Goal: Task Accomplishment & Management: Use online tool/utility

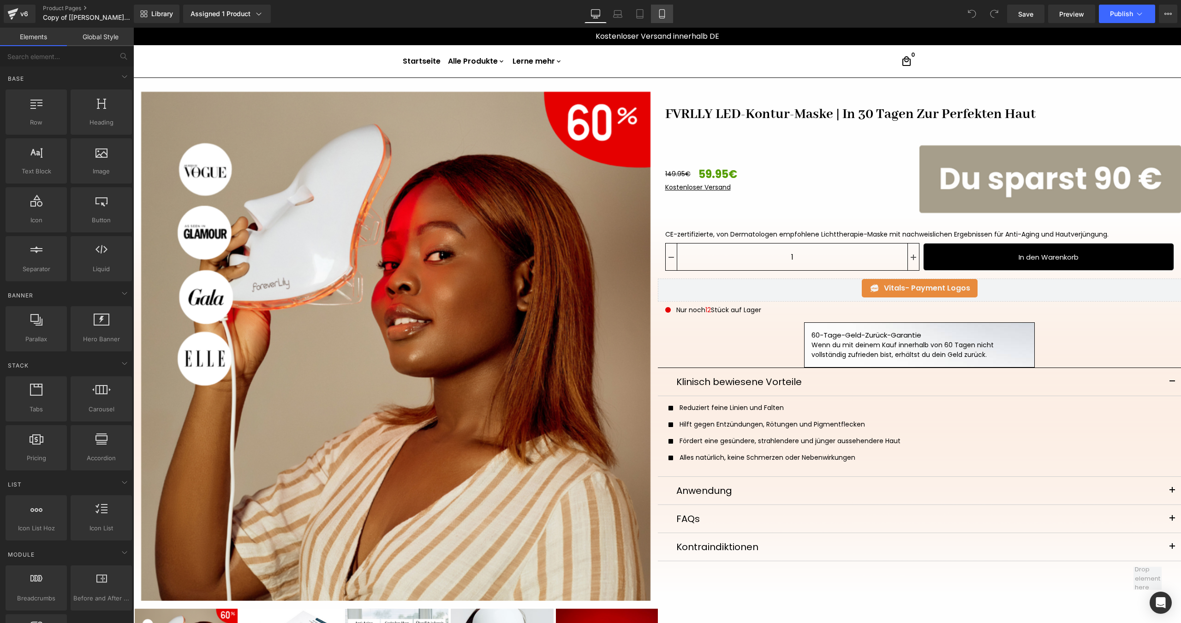
click at [660, 19] on link "Mobile" at bounding box center [662, 14] width 22 height 18
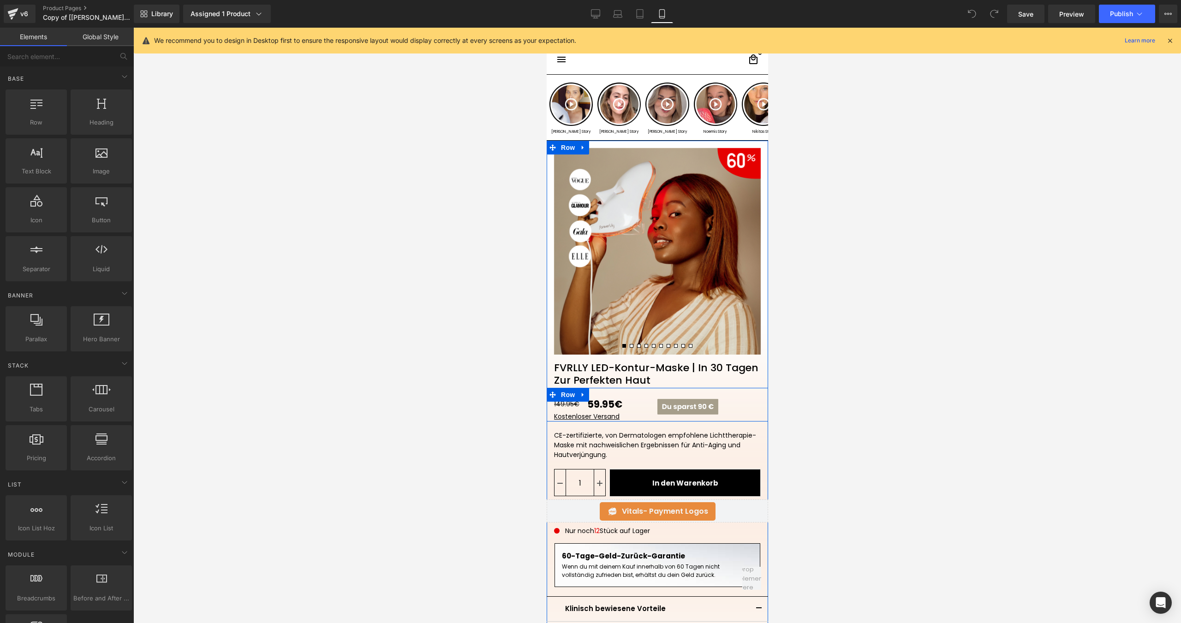
click at [649, 393] on div "149.95€ 59.95€ (P) Price Kostenloser Versand Text Block Image Row" at bounding box center [656, 405] width 221 height 34
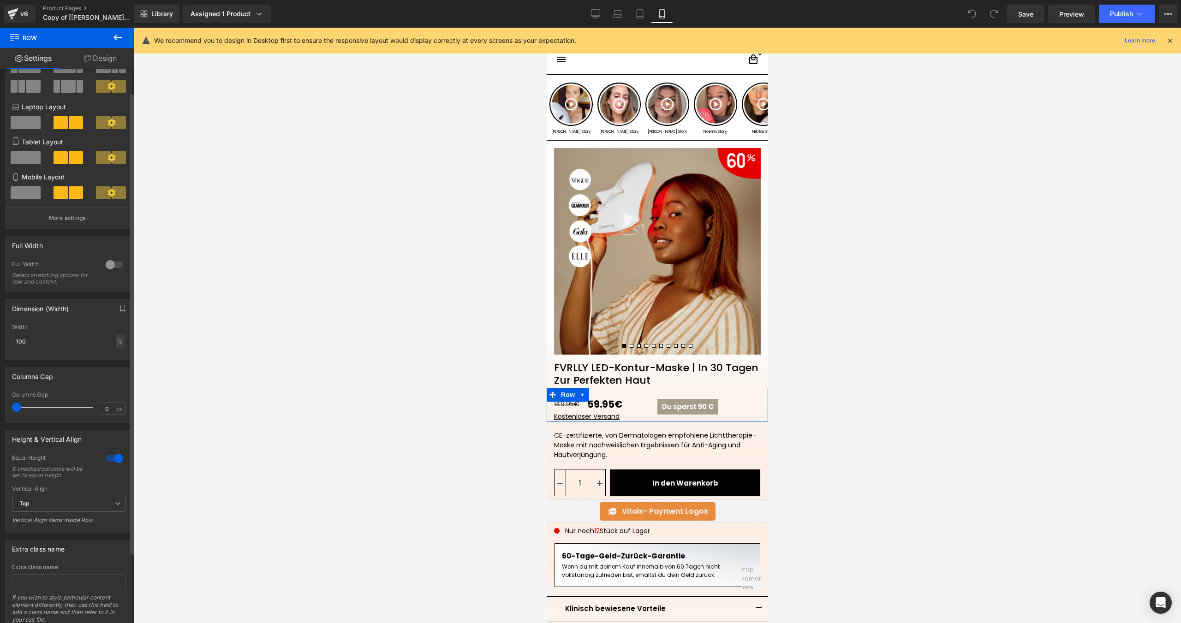
scroll to position [113, 0]
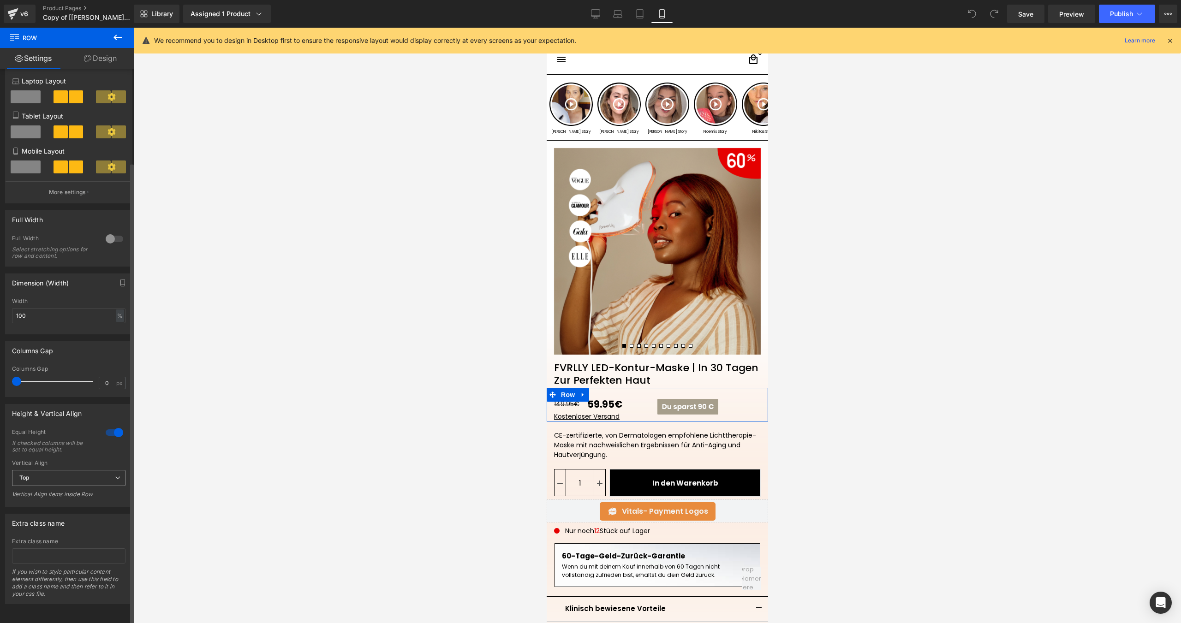
click at [70, 470] on span "Top" at bounding box center [68, 478] width 113 height 16
click at [61, 501] on li "Middle" at bounding box center [67, 508] width 110 height 14
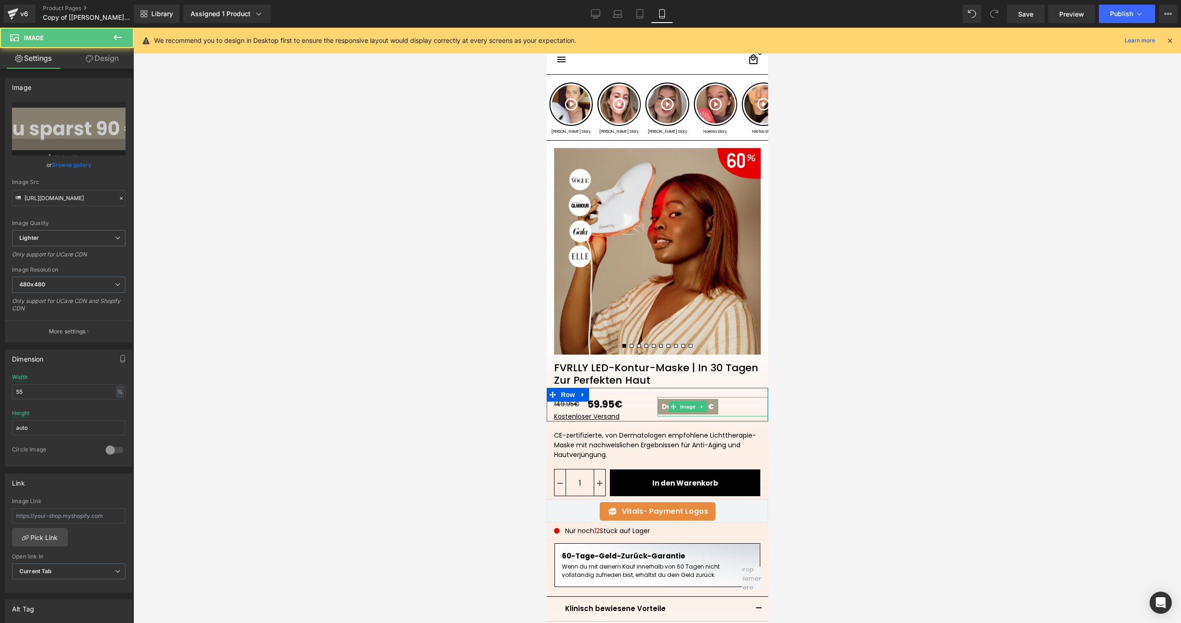
click at [727, 408] on div at bounding box center [712, 406] width 111 height 19
click at [93, 59] on link "Design" at bounding box center [102, 58] width 67 height 21
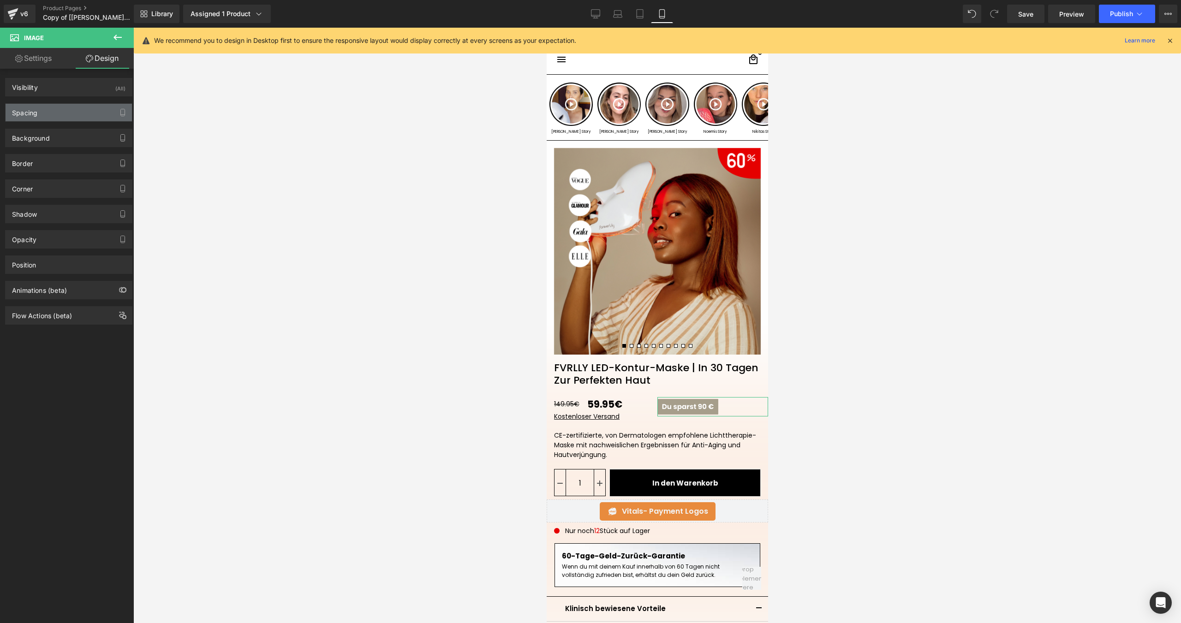
click at [79, 108] on div "Spacing" at bounding box center [69, 113] width 126 height 18
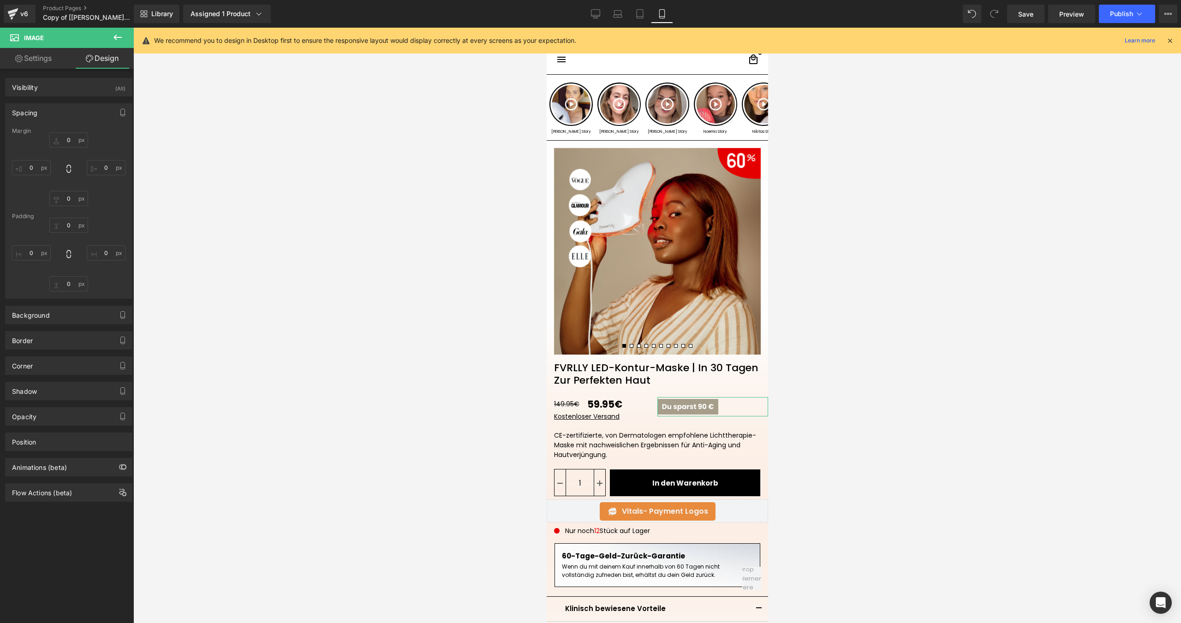
click at [79, 108] on div "Spacing" at bounding box center [69, 113] width 126 height 18
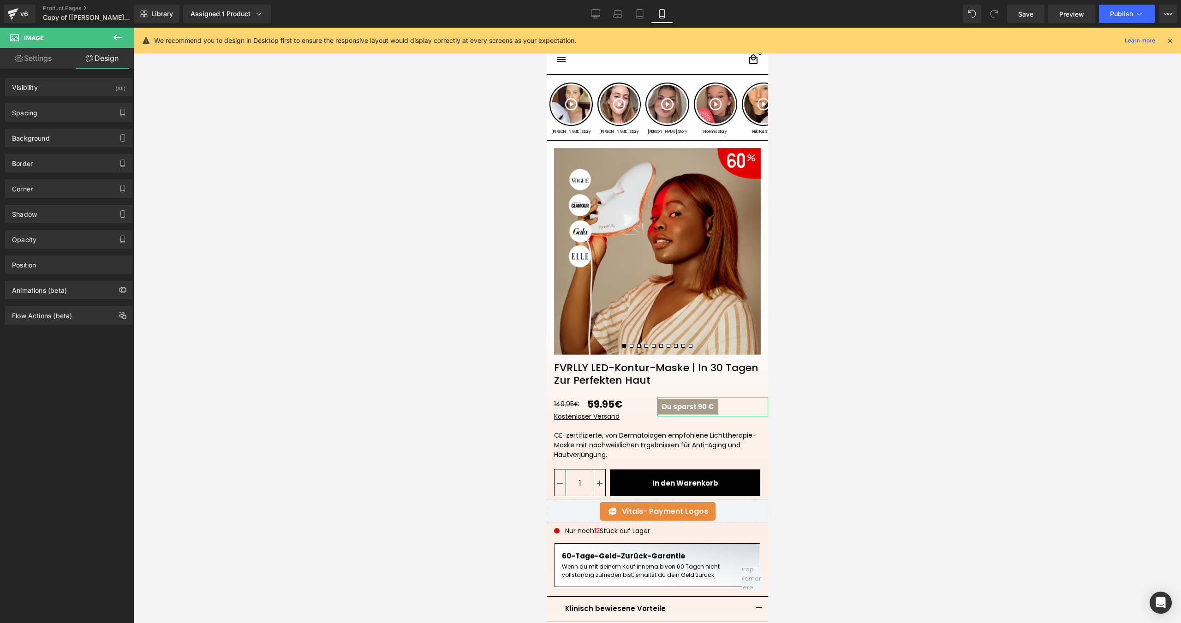
click at [49, 62] on link "Settings" at bounding box center [33, 58] width 67 height 21
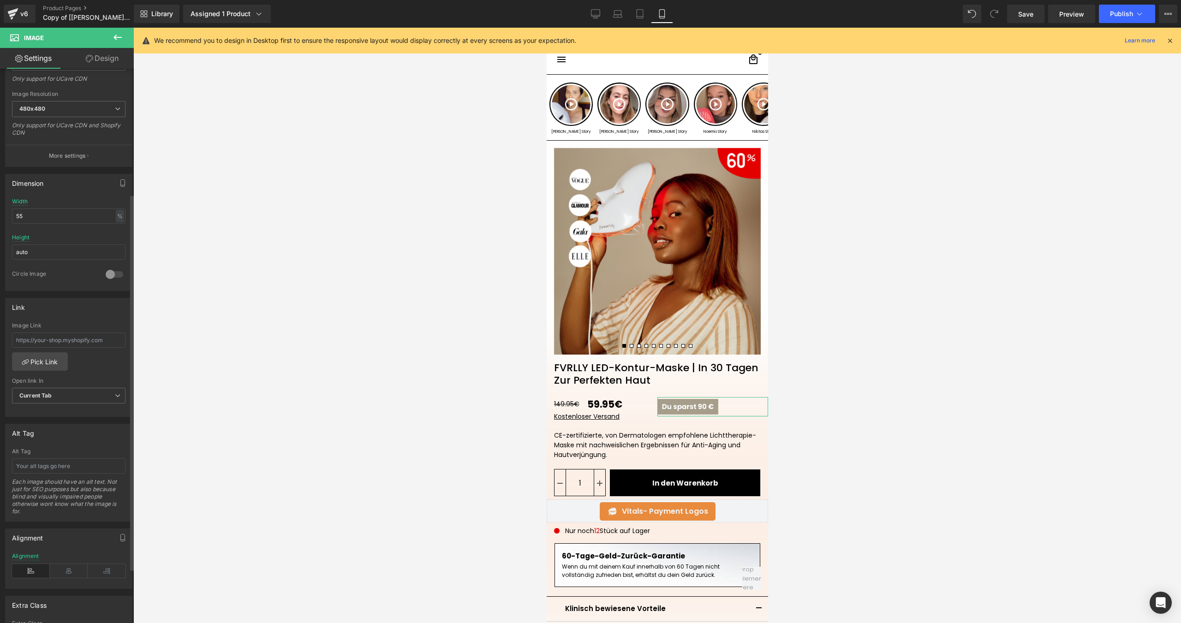
scroll to position [184, 0]
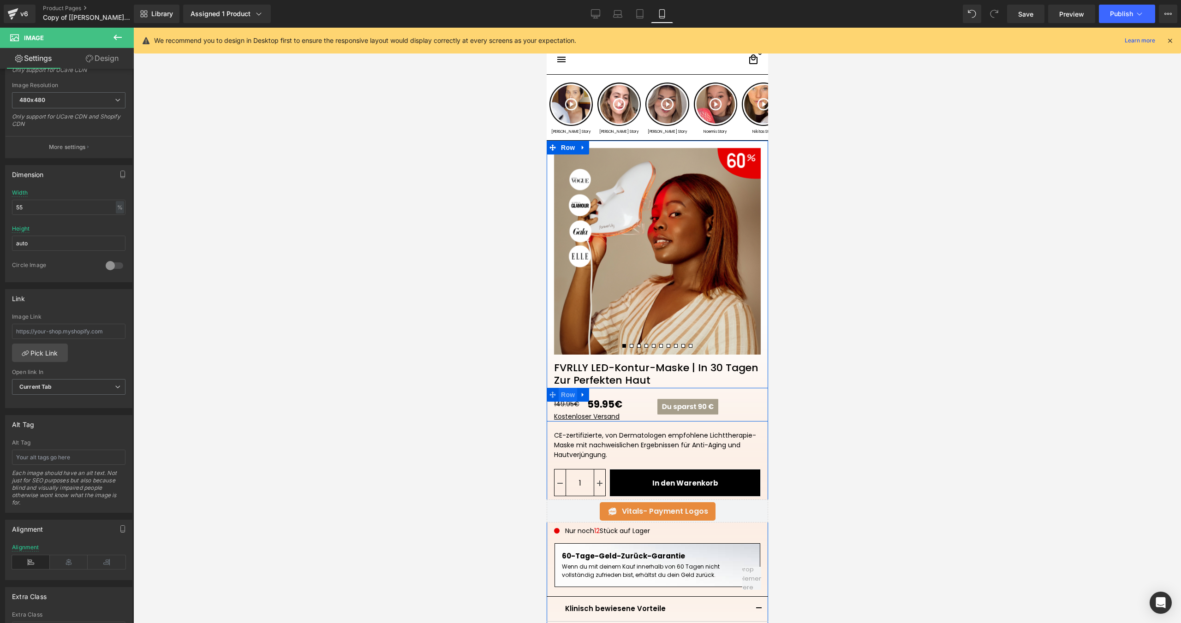
click at [568, 394] on span "Row" at bounding box center [567, 395] width 18 height 14
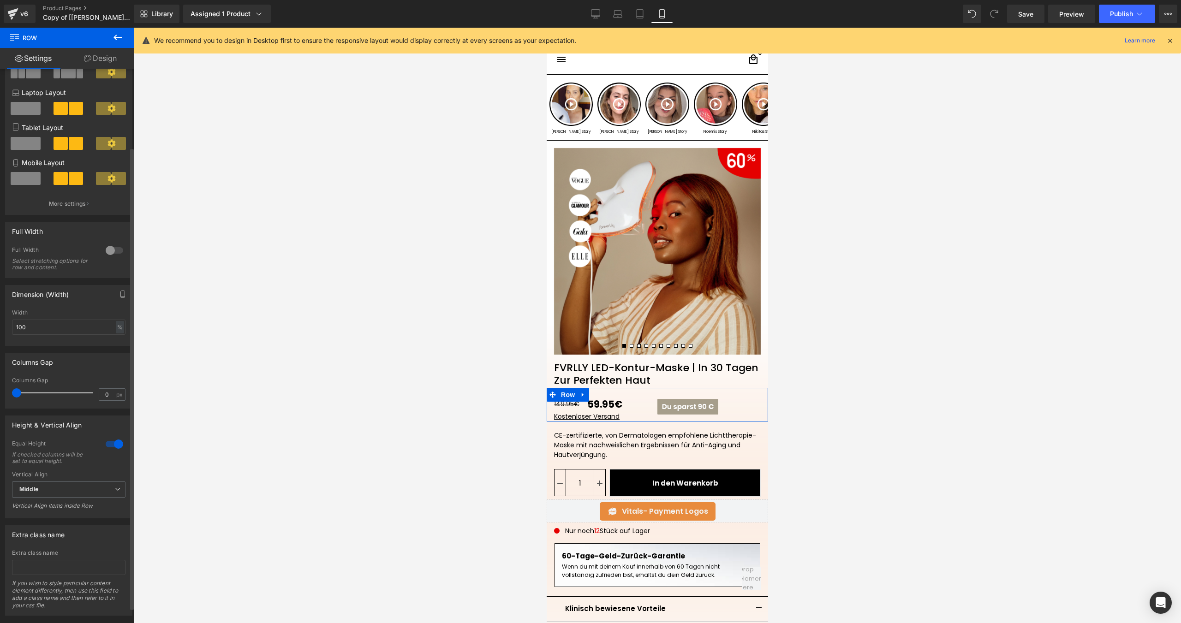
scroll to position [113, 0]
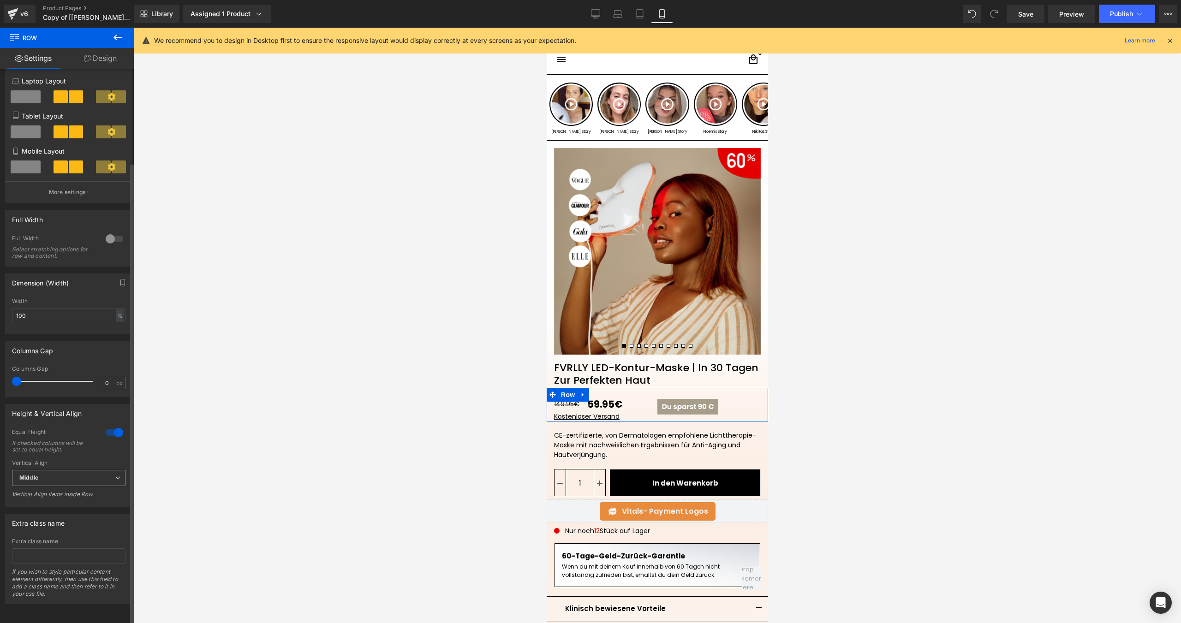
click at [77, 470] on span "Middle" at bounding box center [68, 478] width 113 height 16
click at [57, 515] on li "Bottom" at bounding box center [67, 522] width 110 height 14
click at [82, 470] on span "Bottom" at bounding box center [68, 478] width 113 height 16
click at [59, 501] on li "Middle" at bounding box center [67, 508] width 110 height 14
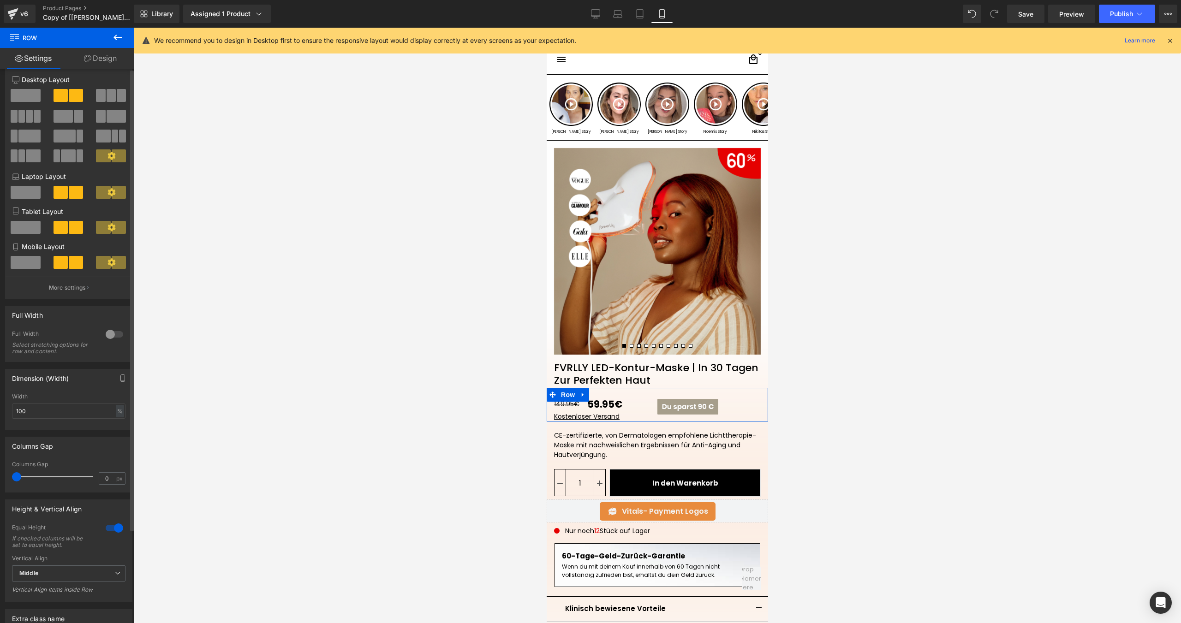
scroll to position [0, 0]
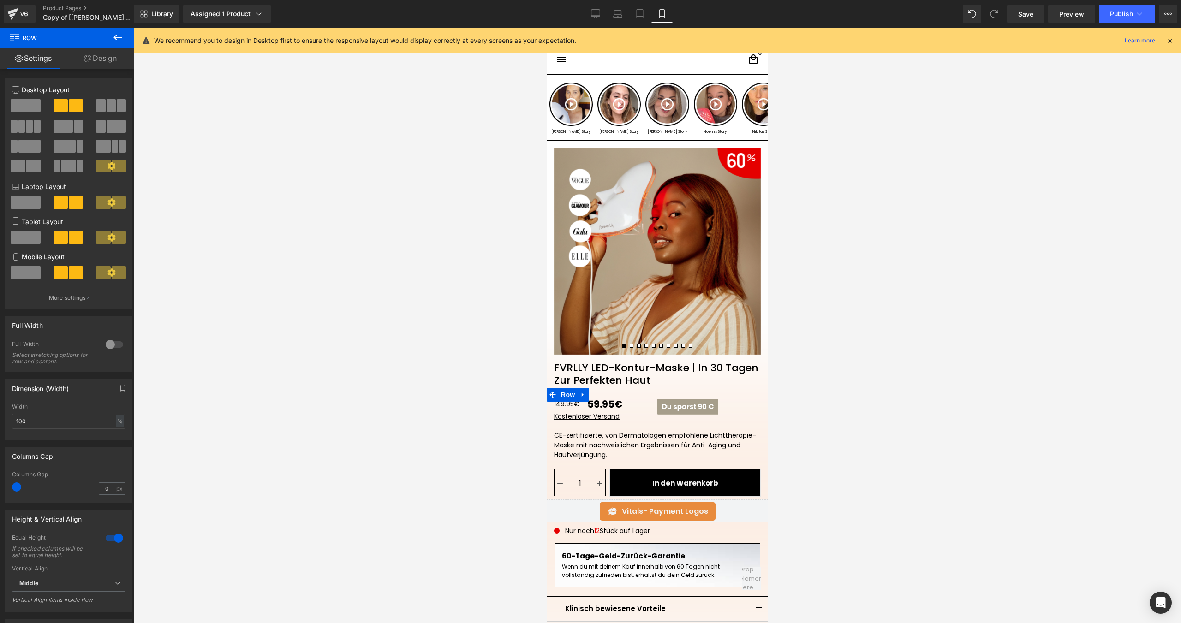
click at [94, 61] on link "Design" at bounding box center [100, 58] width 67 height 21
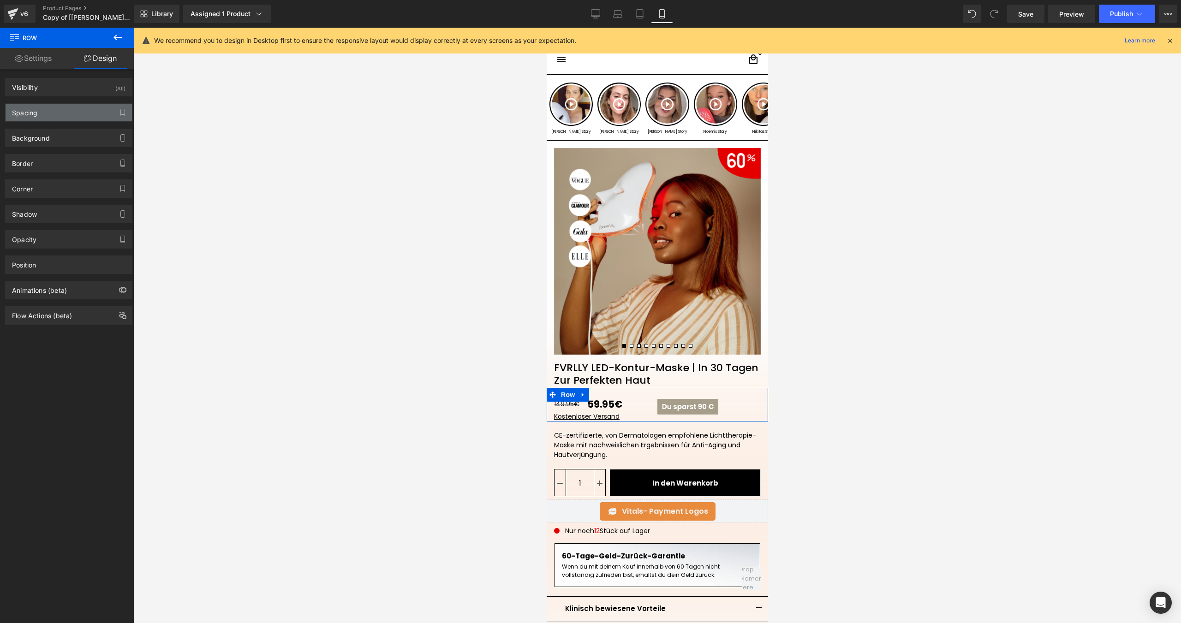
click at [65, 108] on div "Spacing" at bounding box center [69, 113] width 126 height 18
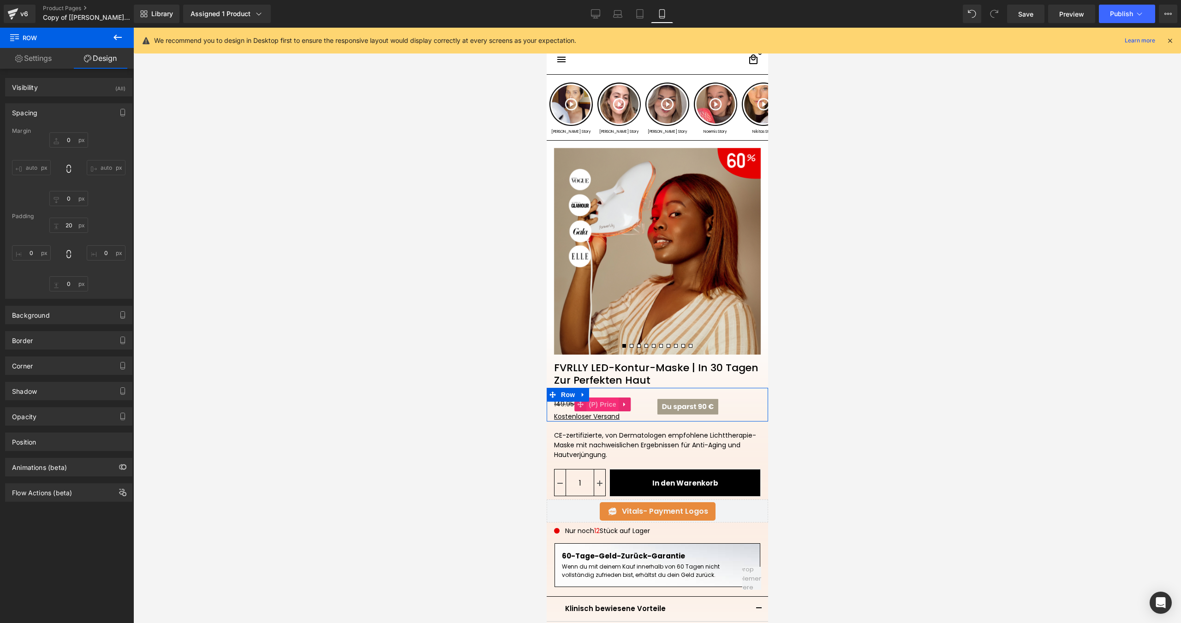
click at [597, 407] on span "(P) Price" at bounding box center [602, 405] width 32 height 14
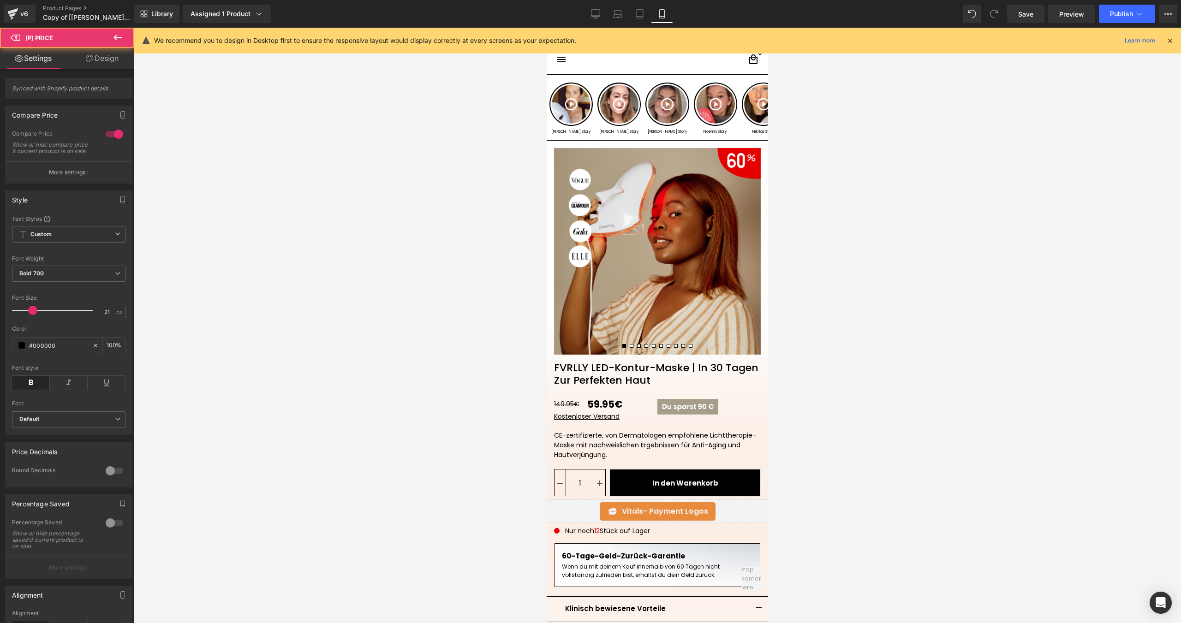
click at [94, 65] on link "Design" at bounding box center [102, 58] width 67 height 21
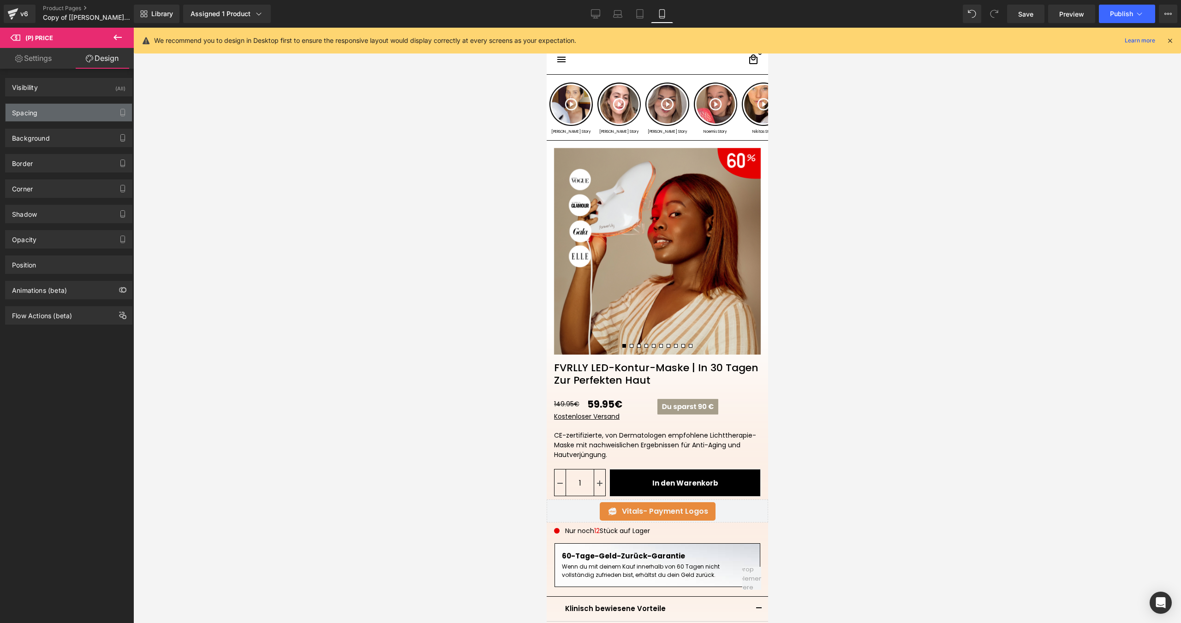
click at [64, 110] on div "Spacing" at bounding box center [69, 113] width 126 height 18
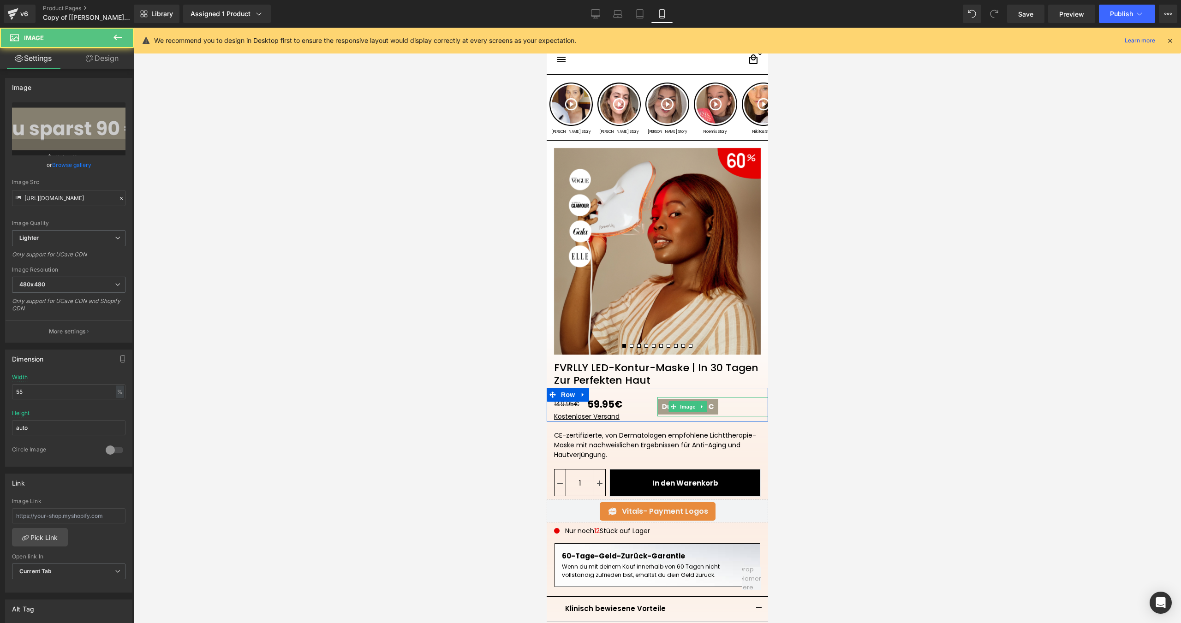
click at [733, 411] on div at bounding box center [712, 406] width 111 height 19
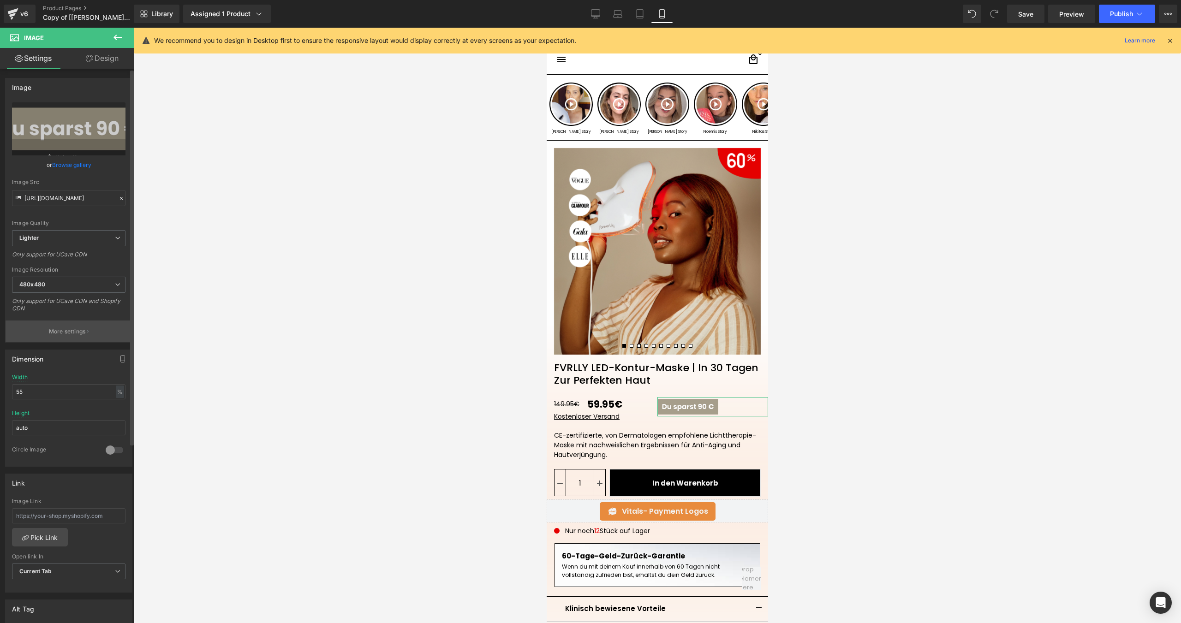
click at [77, 327] on button "More settings" at bounding box center [69, 332] width 126 height 22
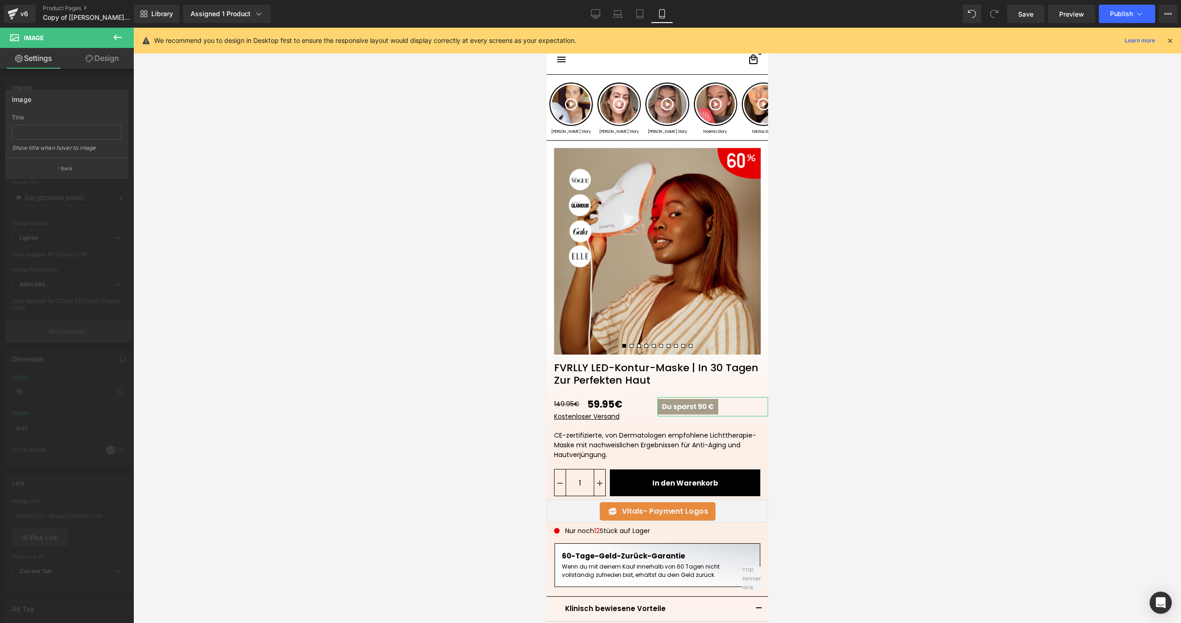
click at [77, 327] on div at bounding box center [67, 328] width 134 height 600
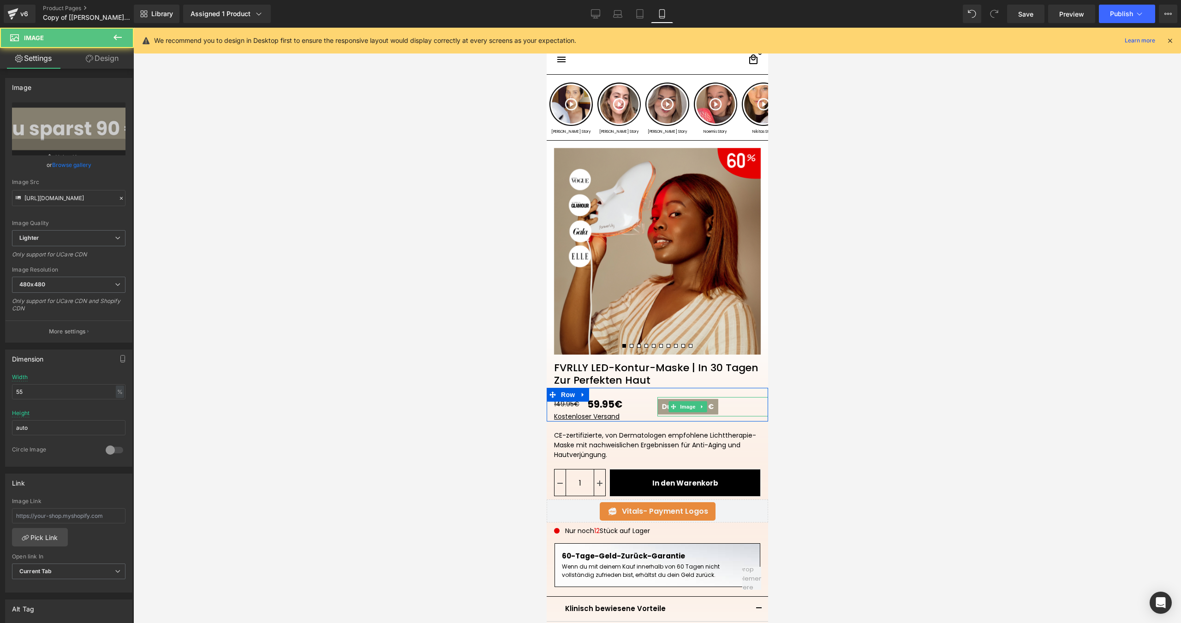
click at [719, 410] on div at bounding box center [712, 406] width 111 height 19
click at [110, 62] on link "Design" at bounding box center [102, 58] width 67 height 21
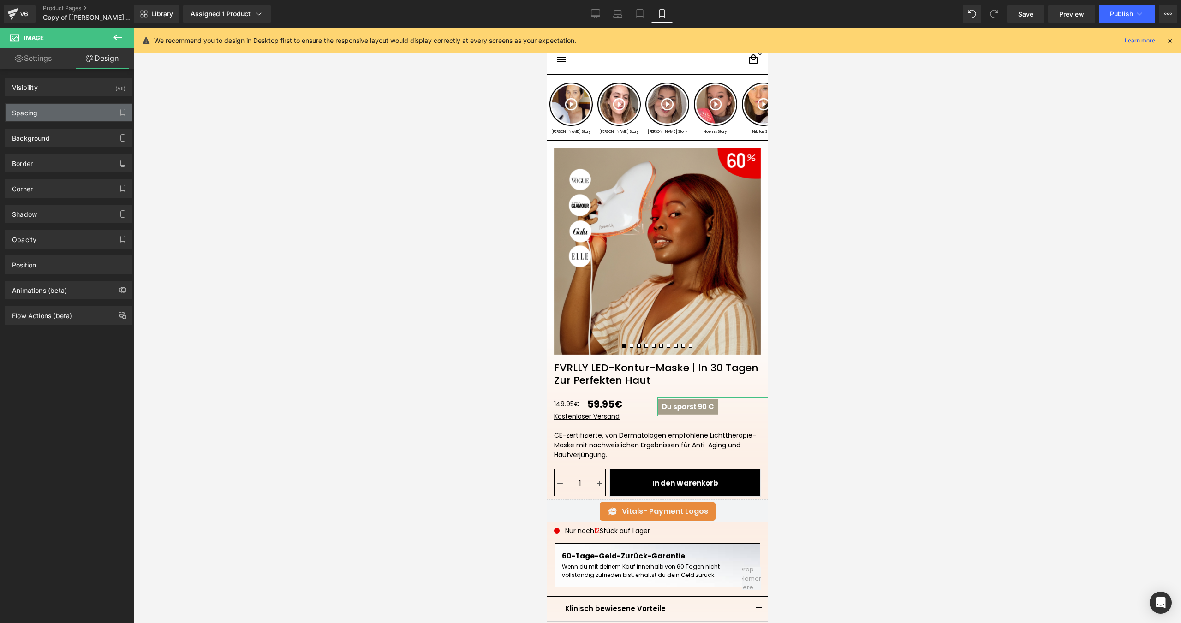
click at [65, 109] on div "Spacing" at bounding box center [69, 113] width 126 height 18
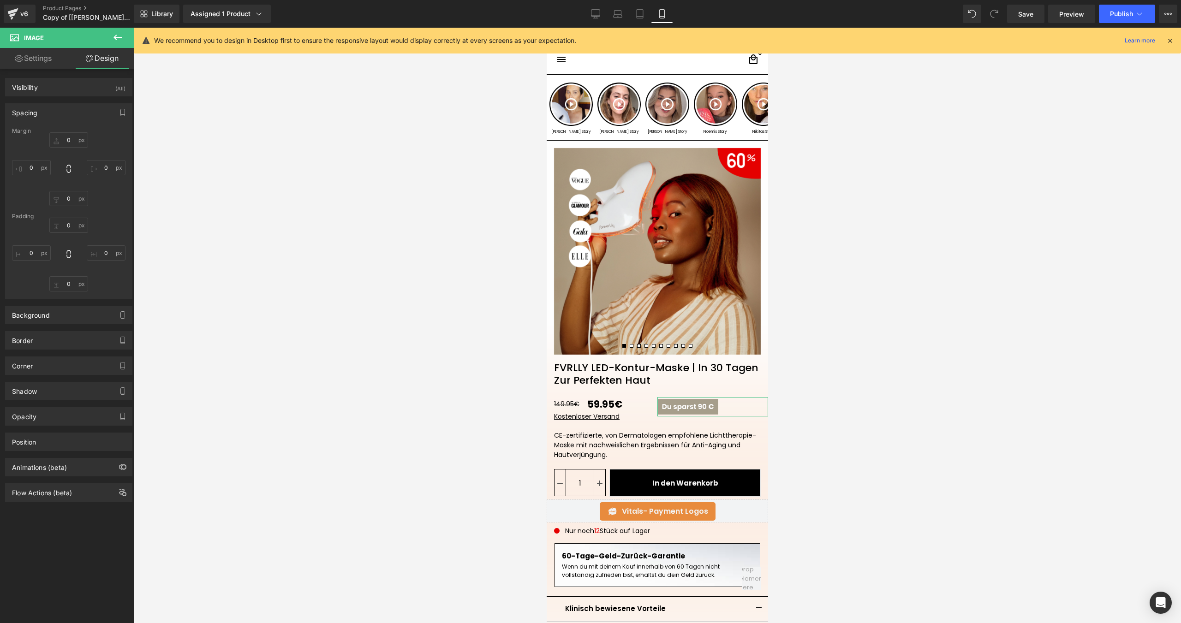
click at [38, 64] on link "Settings" at bounding box center [33, 58] width 67 height 21
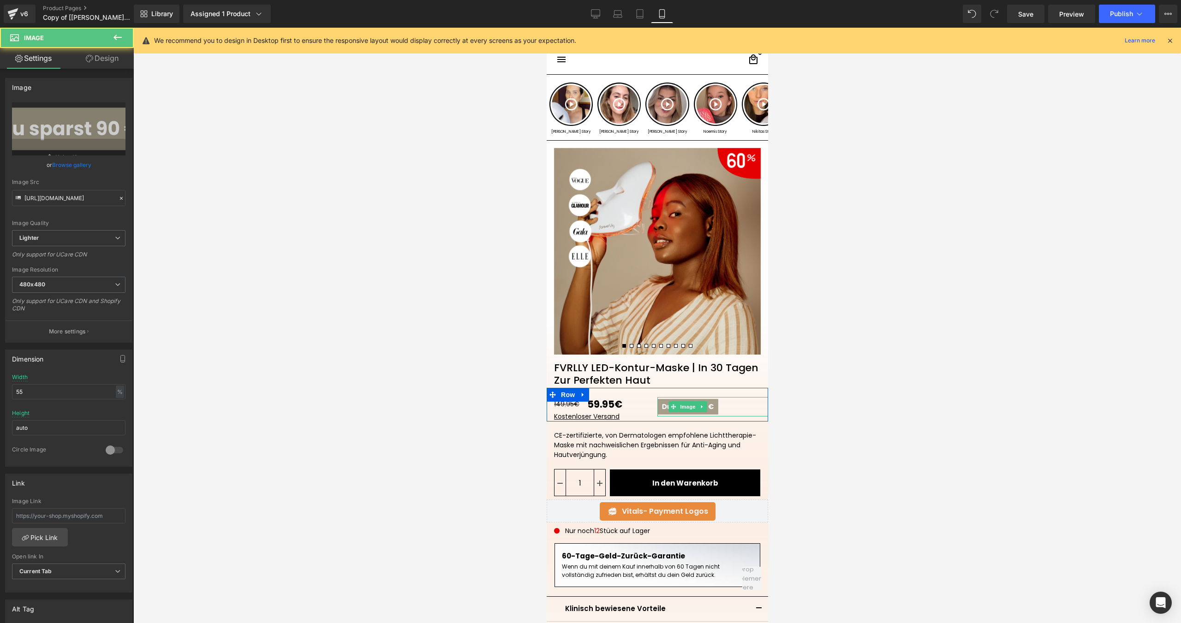
click at [720, 412] on div at bounding box center [712, 406] width 111 height 19
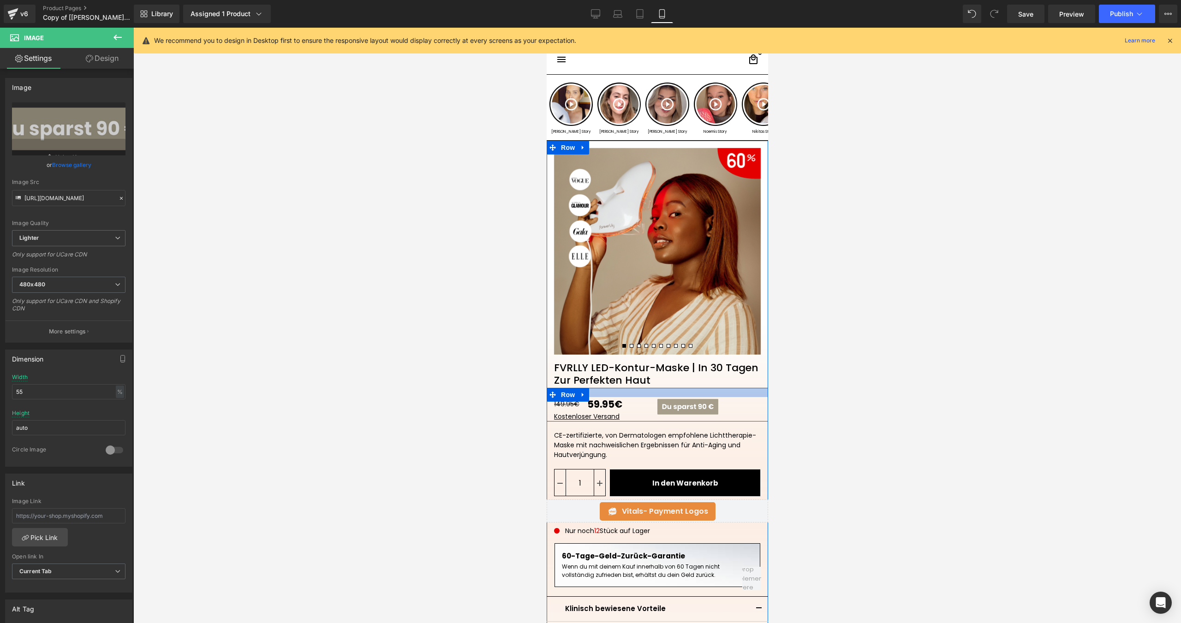
click at [727, 397] on div at bounding box center [656, 392] width 221 height 9
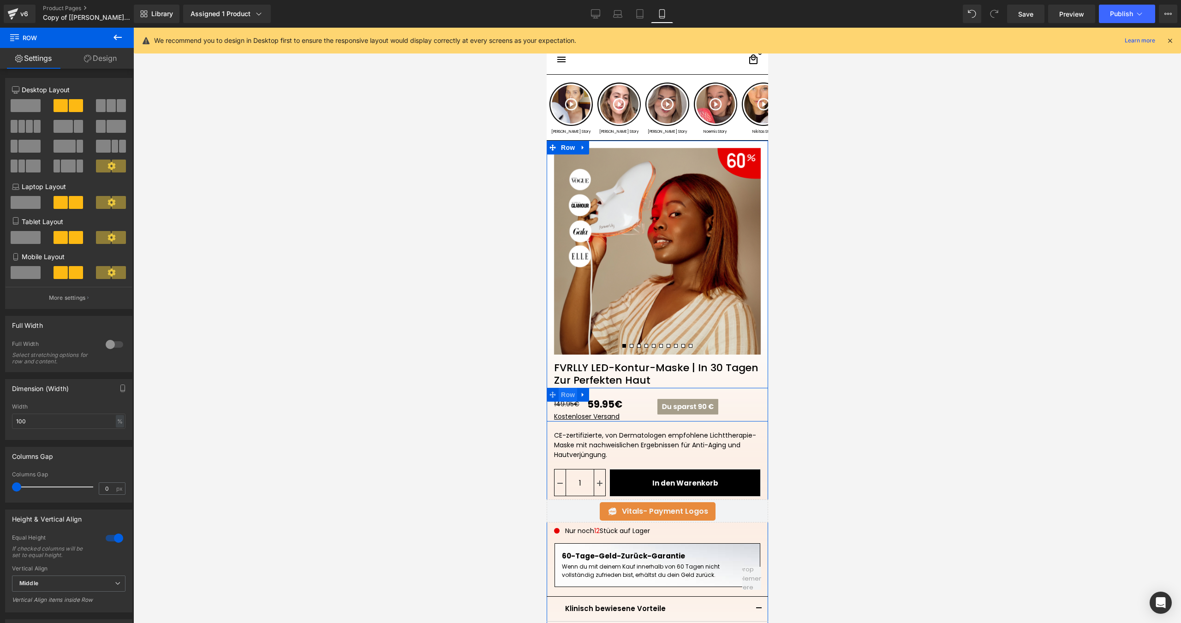
click at [566, 395] on span "Row" at bounding box center [567, 395] width 18 height 14
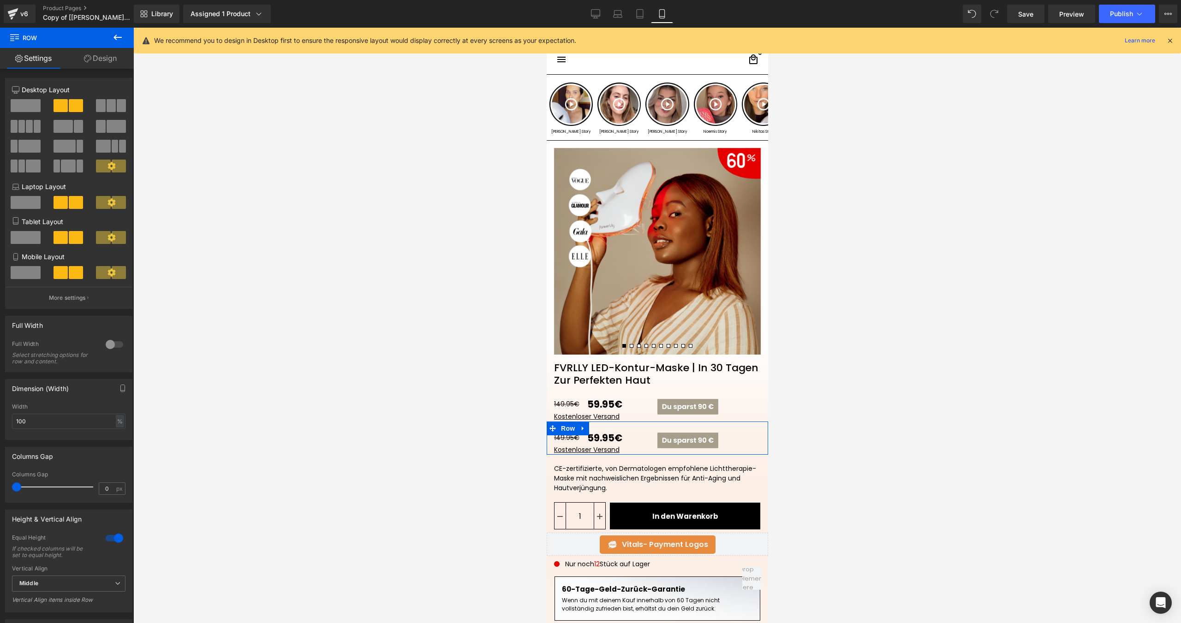
click at [649, 429] on div "149.95€ 59.95€ (P) Price Kostenloser Versand Text Block Image Row" at bounding box center [656, 439] width 221 height 34
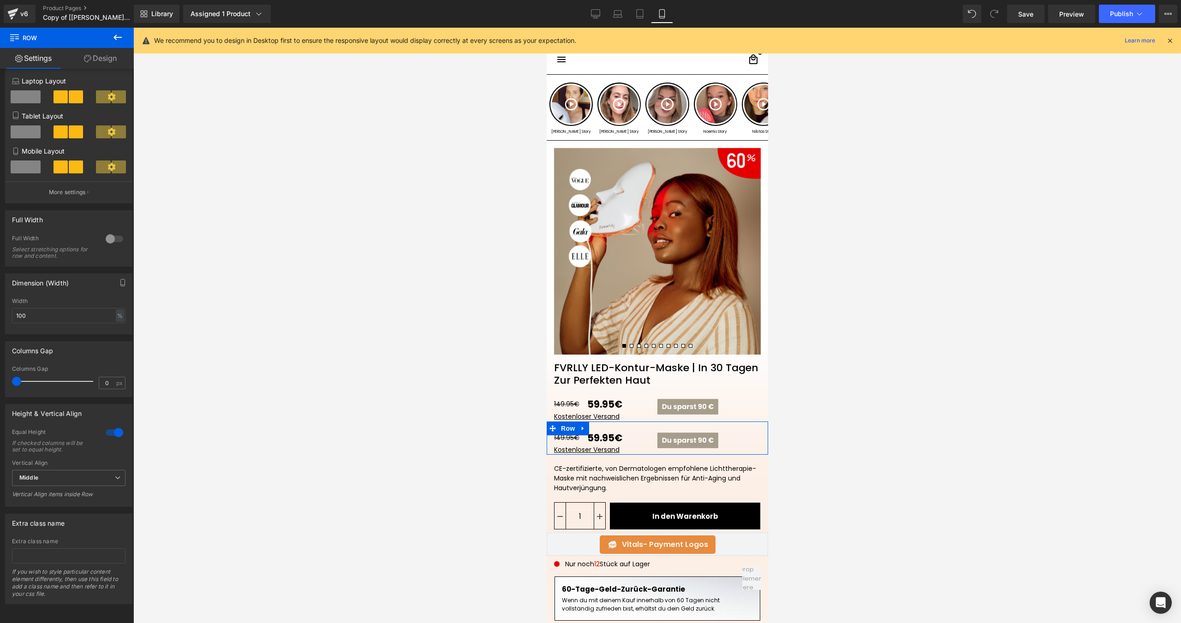
scroll to position [113, 0]
click at [71, 476] on span "Middle" at bounding box center [68, 478] width 113 height 16
click at [60, 515] on li "Bottom" at bounding box center [67, 522] width 110 height 14
click at [116, 427] on div at bounding box center [114, 432] width 22 height 15
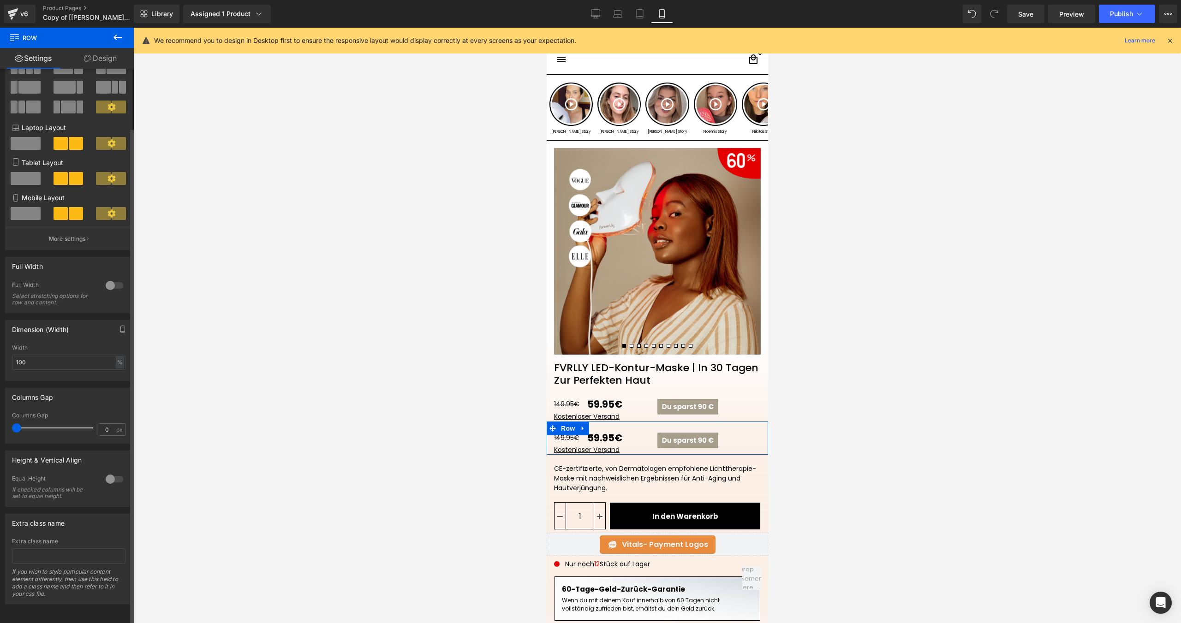
click at [110, 472] on div at bounding box center [114, 479] width 22 height 15
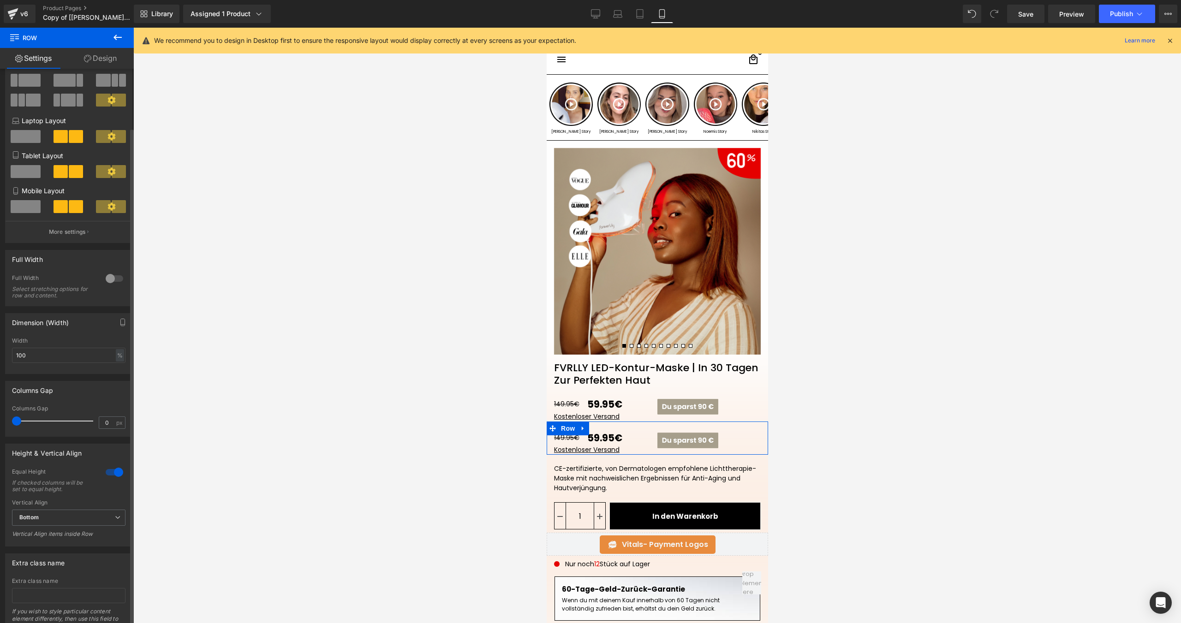
scroll to position [113, 0]
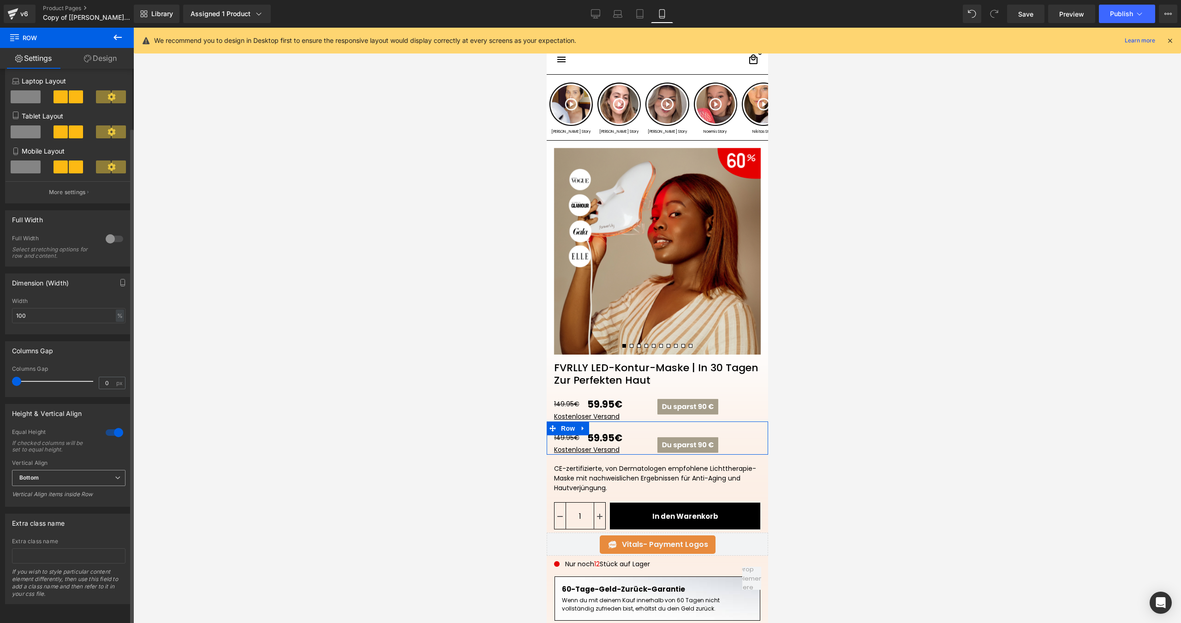
click at [75, 472] on span "Bottom" at bounding box center [68, 478] width 113 height 16
click at [54, 501] on li "Middle" at bounding box center [67, 508] width 110 height 14
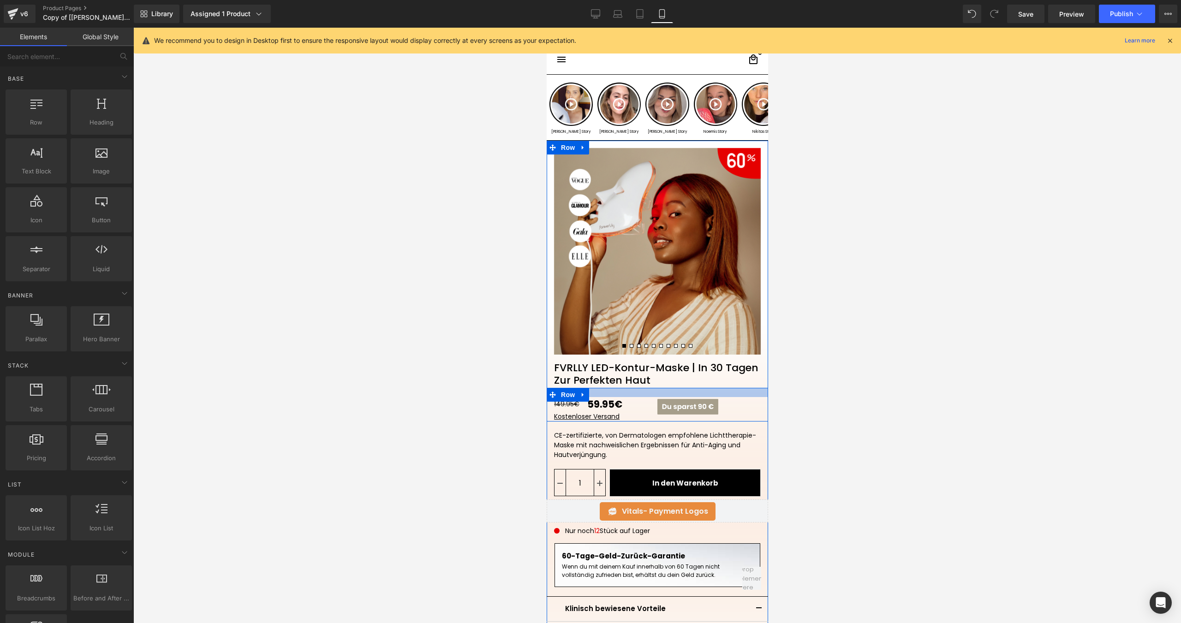
click at [730, 394] on div at bounding box center [656, 392] width 221 height 9
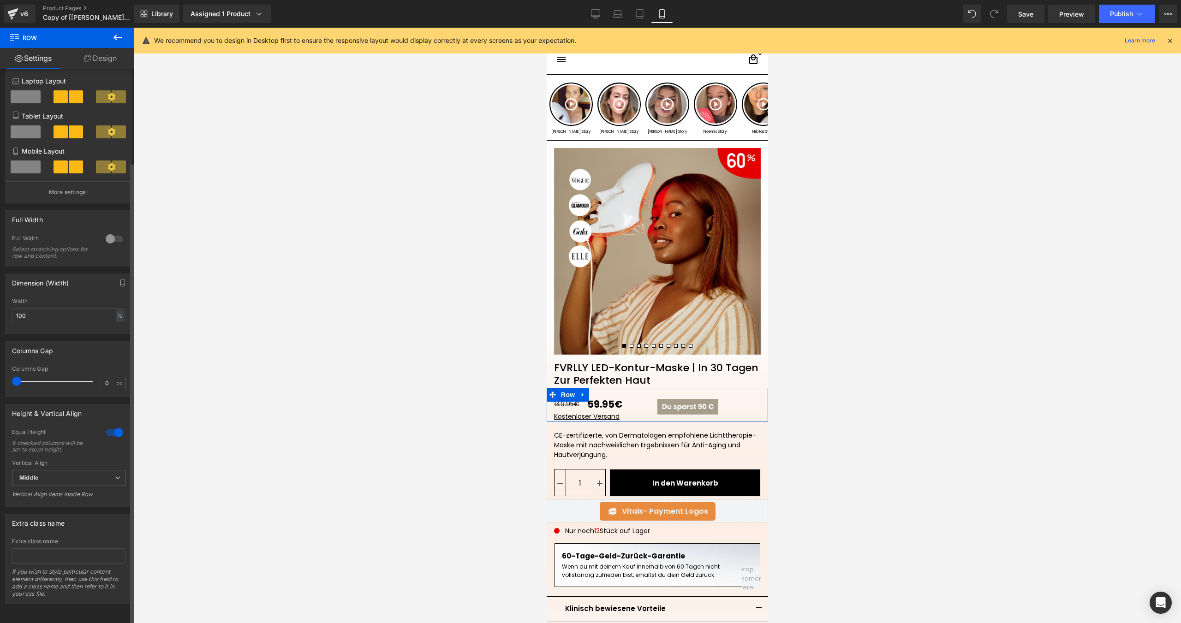
click at [105, 427] on div at bounding box center [114, 432] width 22 height 15
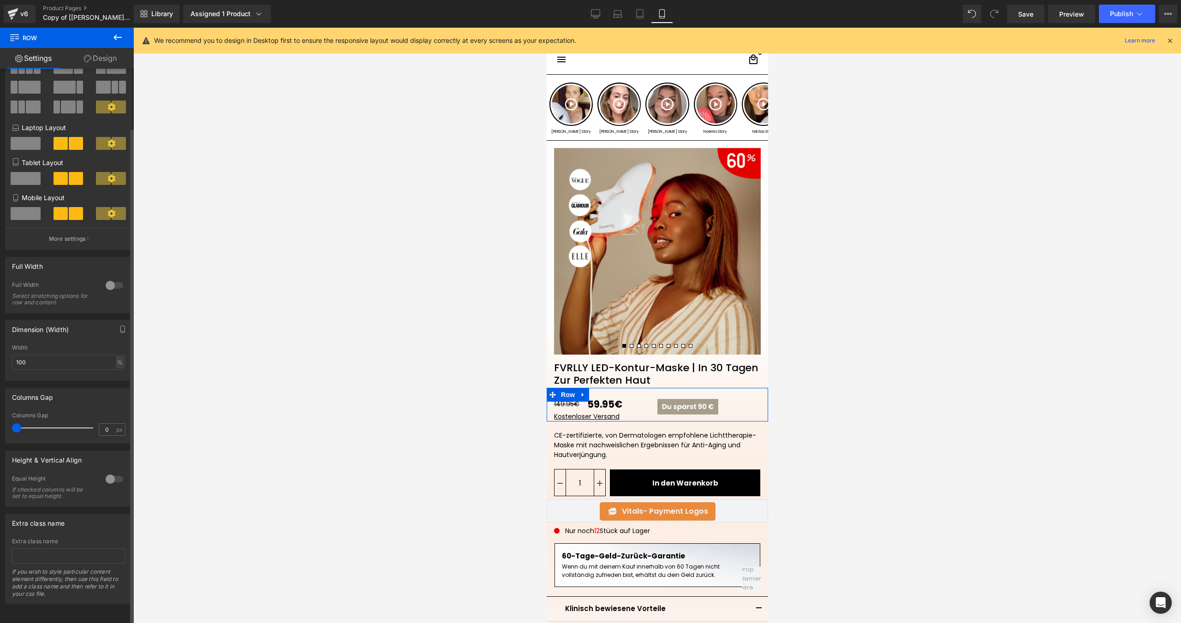
click at [109, 472] on div at bounding box center [114, 479] width 22 height 15
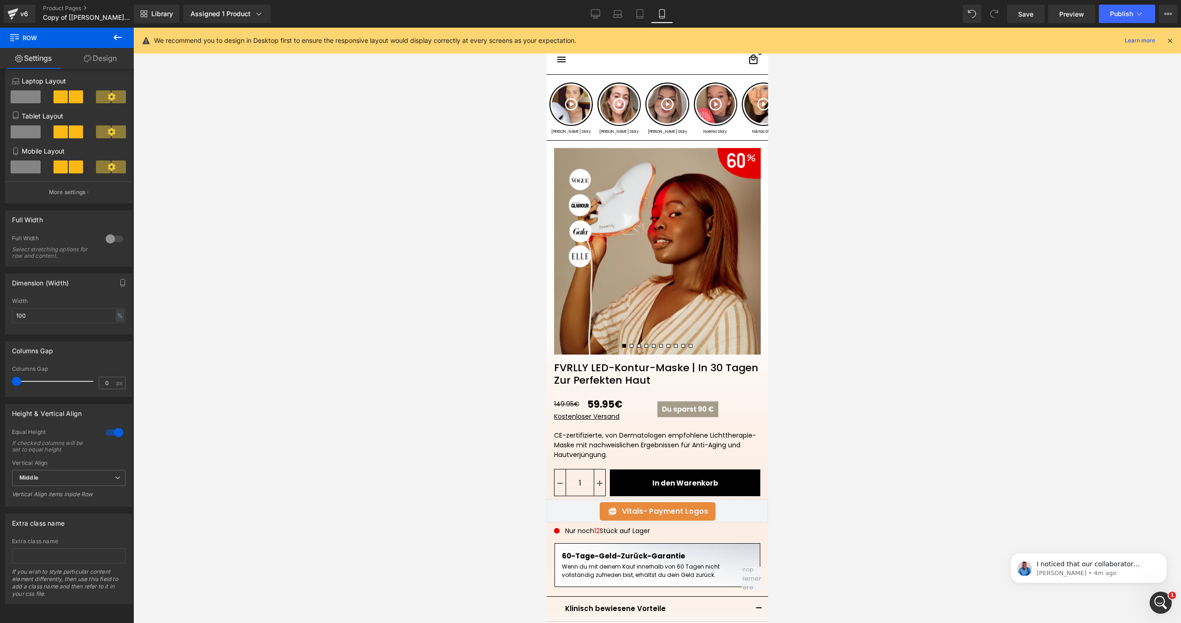
scroll to position [0, 0]
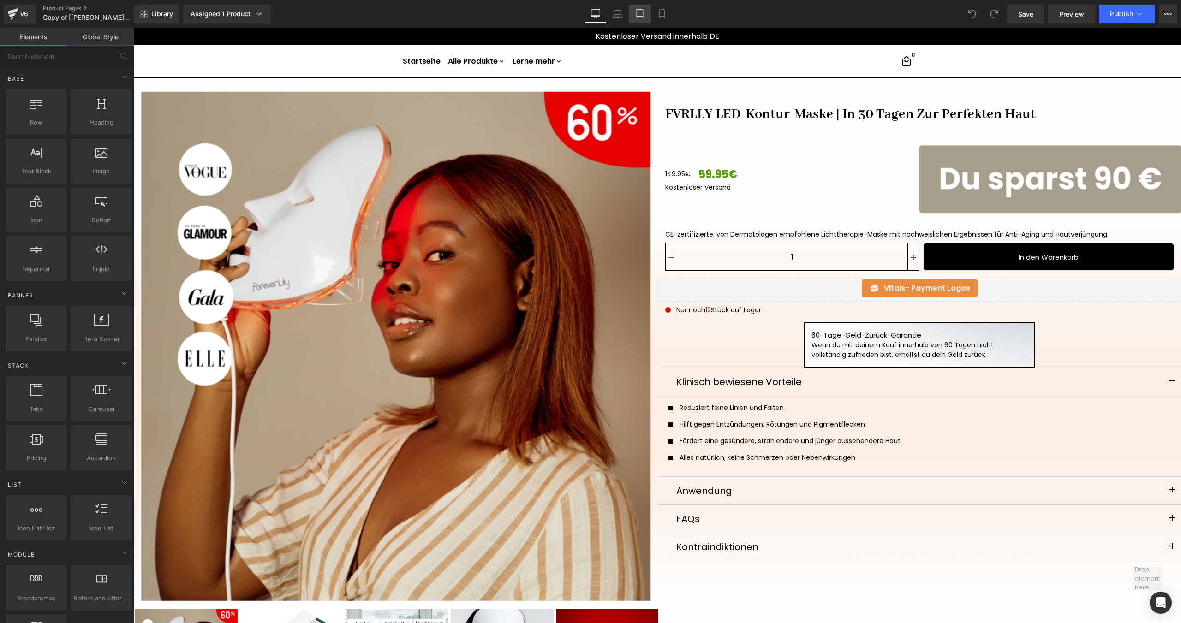
click at [649, 17] on link "Tablet" at bounding box center [640, 14] width 22 height 18
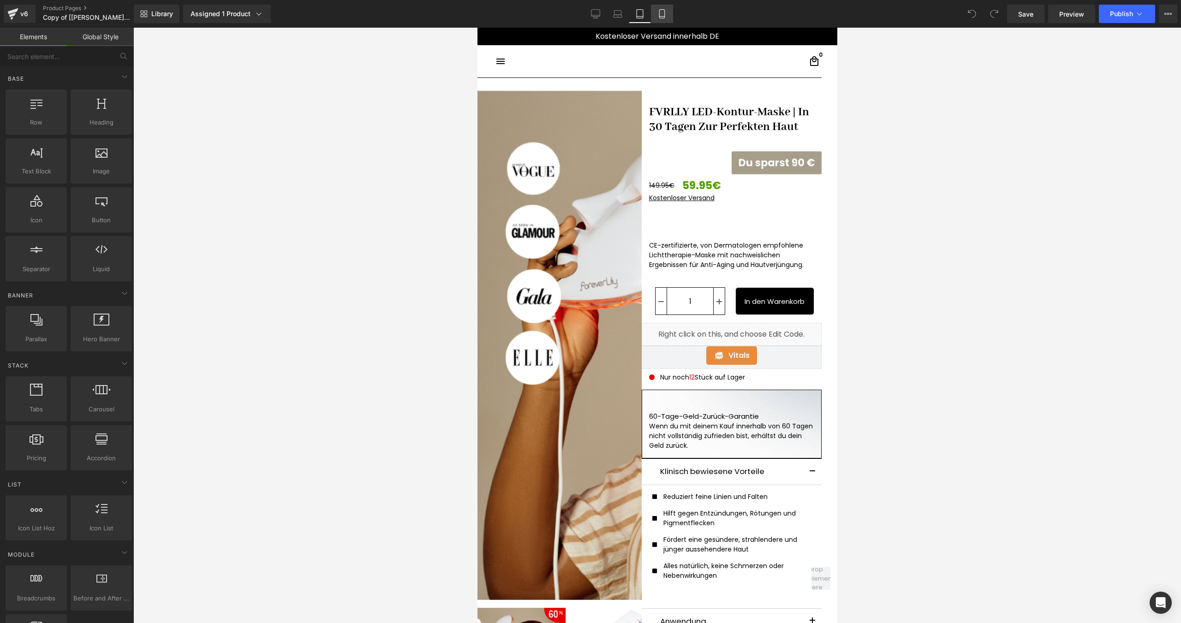
click at [660, 17] on icon at bounding box center [661, 17] width 5 height 0
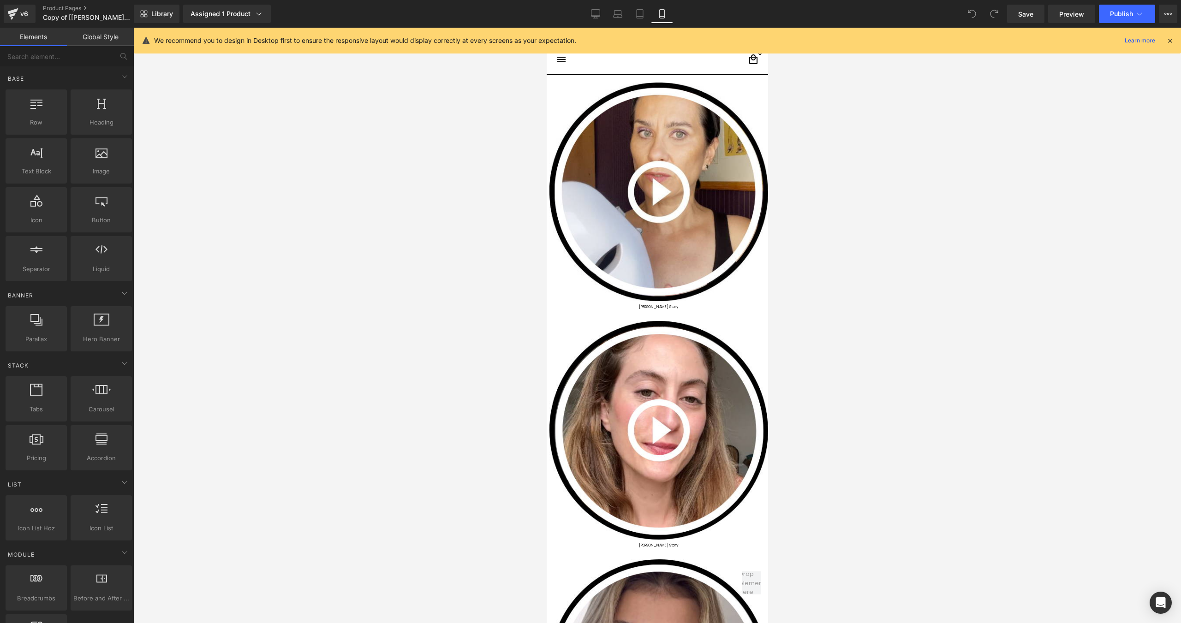
scroll to position [50, 0]
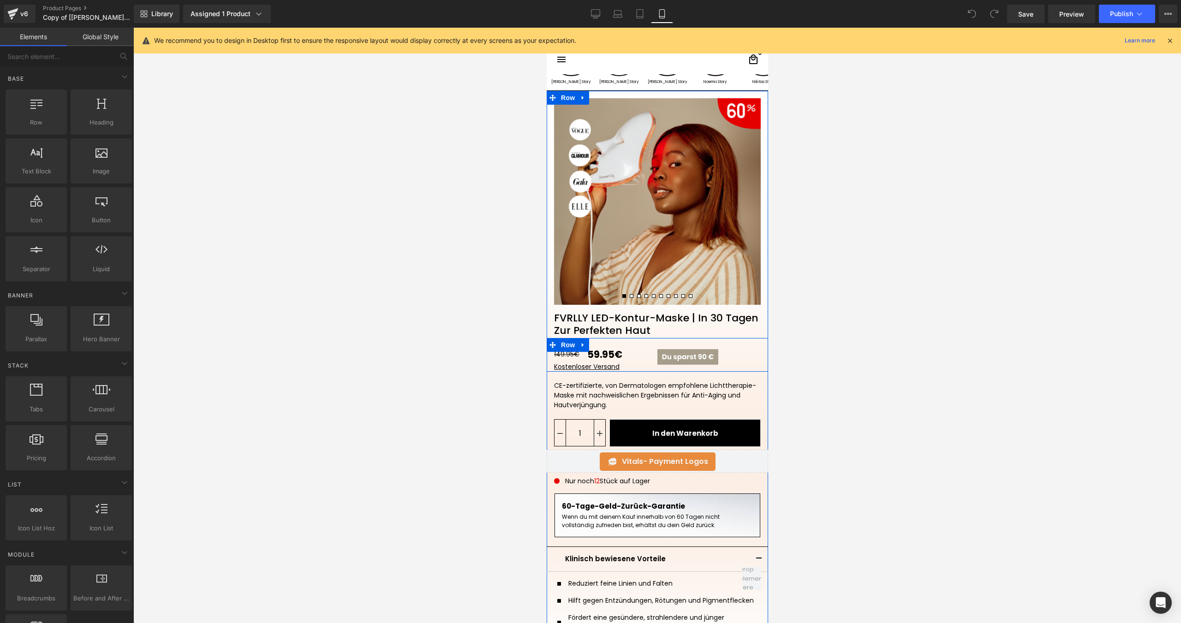
click at [670, 368] on div "149.95€ 59.95€ (P) Price Kostenloser Versand Text Block Image Row" at bounding box center [656, 355] width 221 height 34
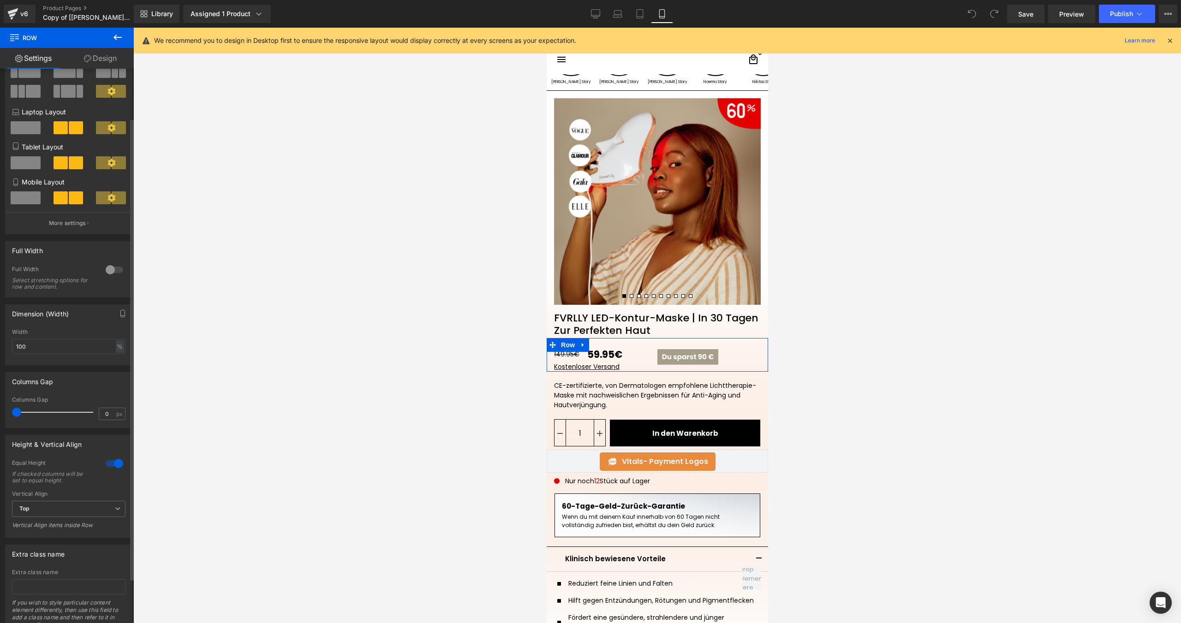
scroll to position [113, 0]
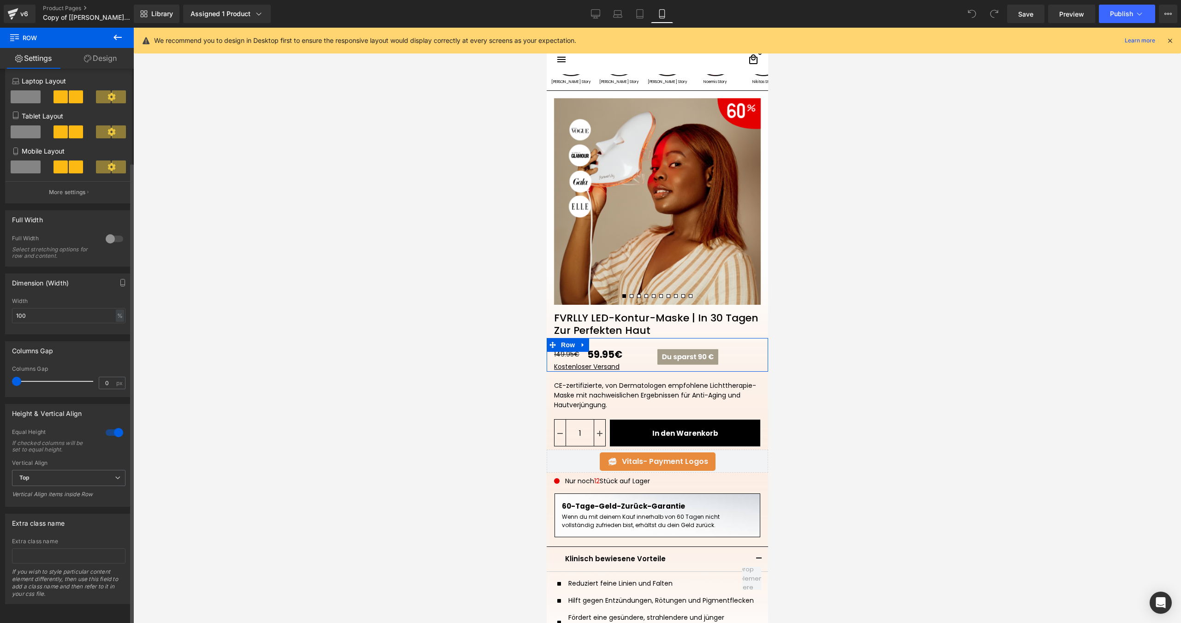
click at [114, 427] on div at bounding box center [114, 432] width 22 height 15
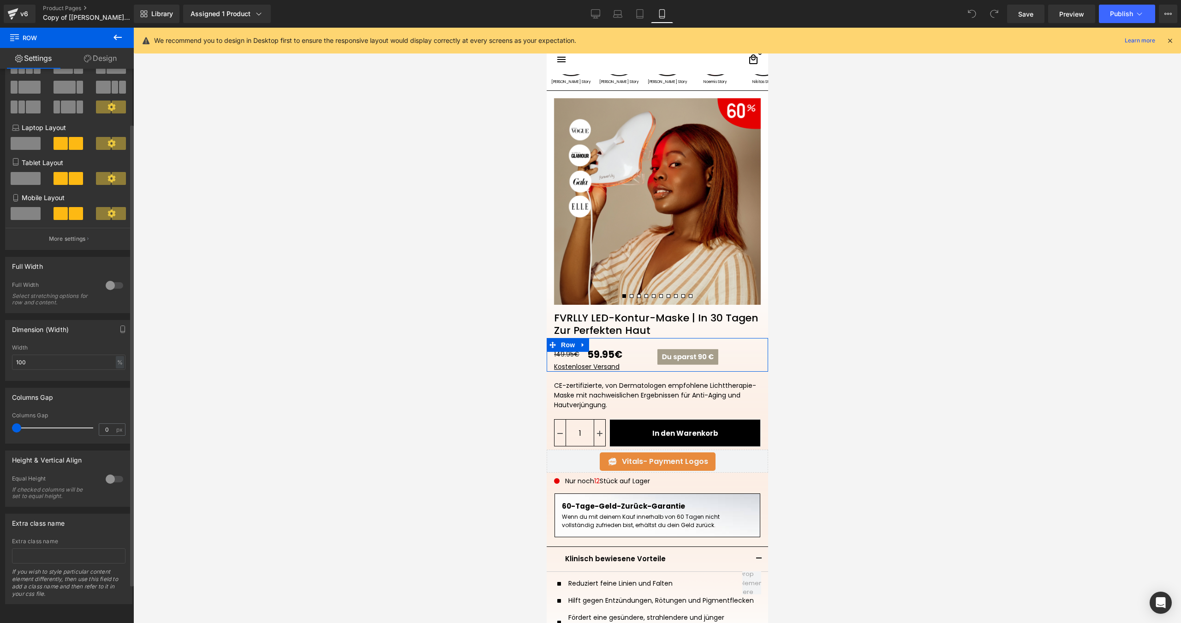
scroll to position [66, 0]
click at [112, 472] on div at bounding box center [114, 479] width 22 height 15
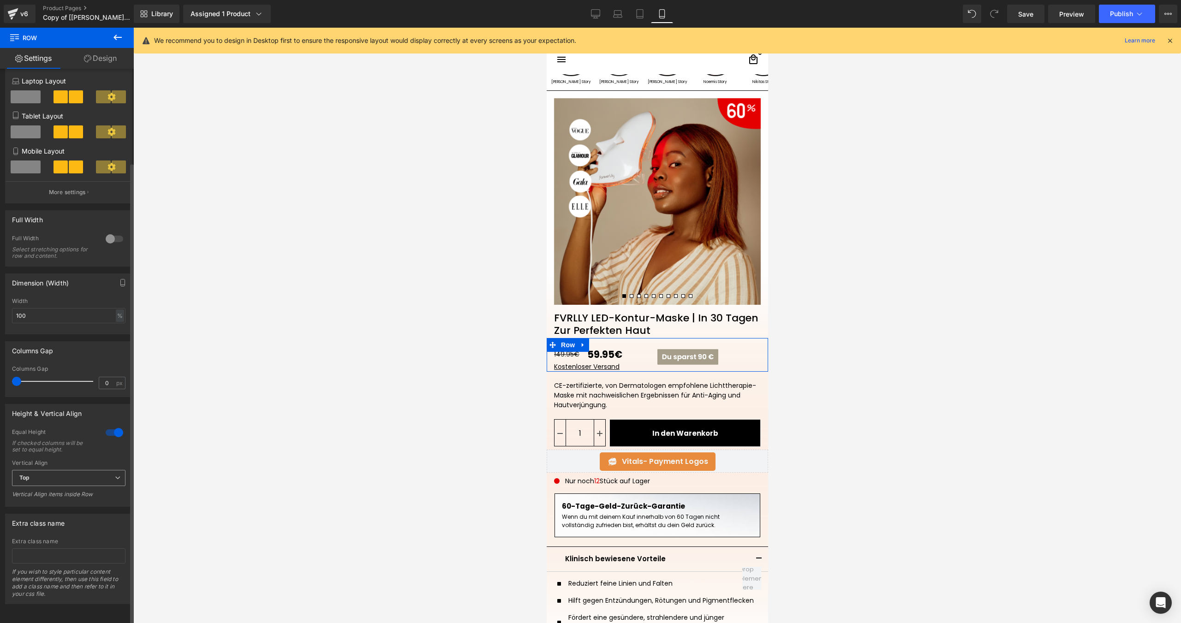
click at [49, 476] on span "Top" at bounding box center [68, 478] width 113 height 16
click at [34, 505] on div "Middle" at bounding box center [35, 508] width 18 height 6
